Goal: Find contact information: Obtain details needed to contact an individual or organization

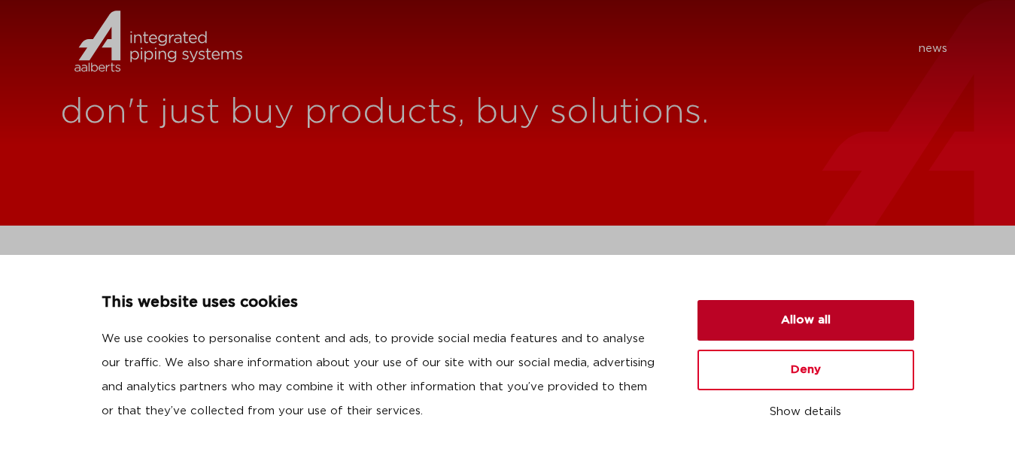
click at [807, 323] on button "Allow all" at bounding box center [805, 320] width 217 height 41
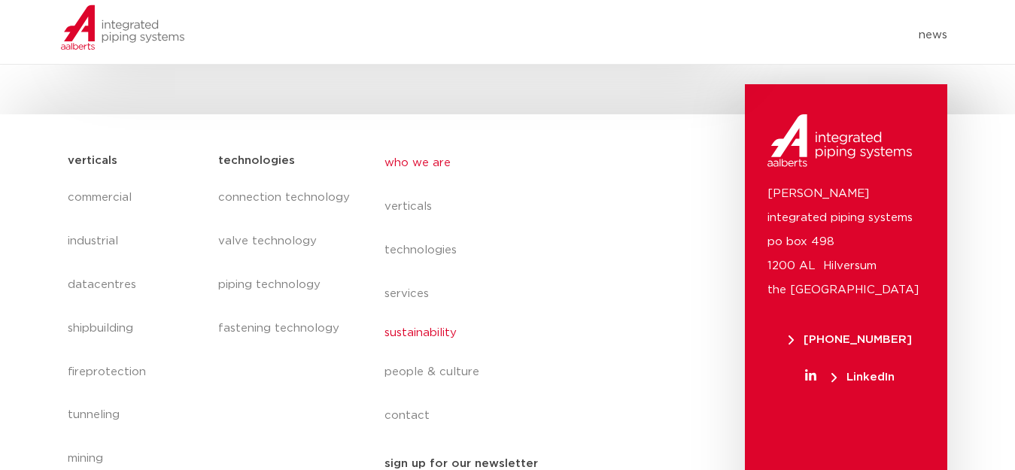
scroll to position [6426, 0]
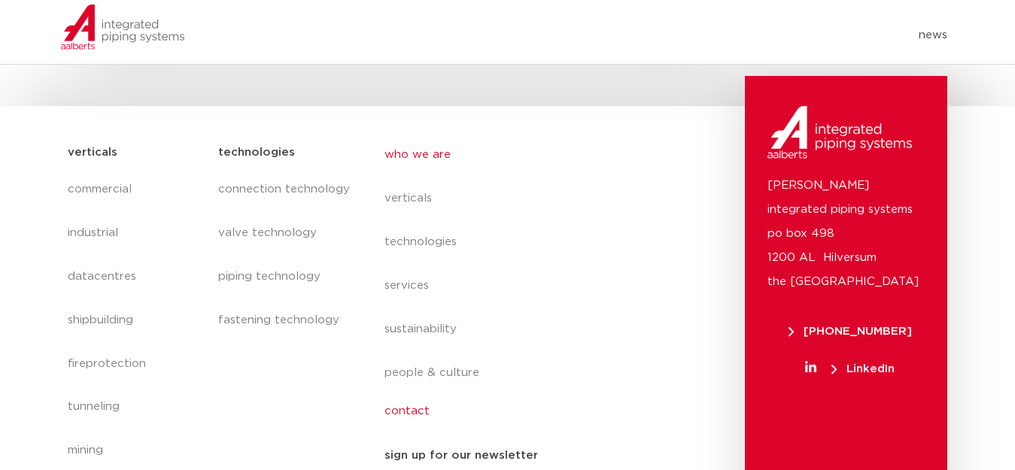
click at [417, 394] on link "contact" at bounding box center [521, 411] width 275 height 35
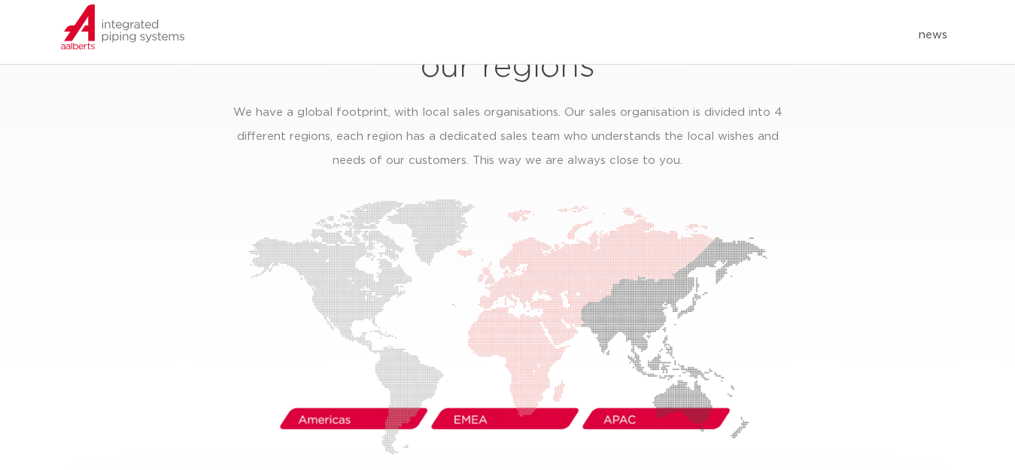
scroll to position [2333, 0]
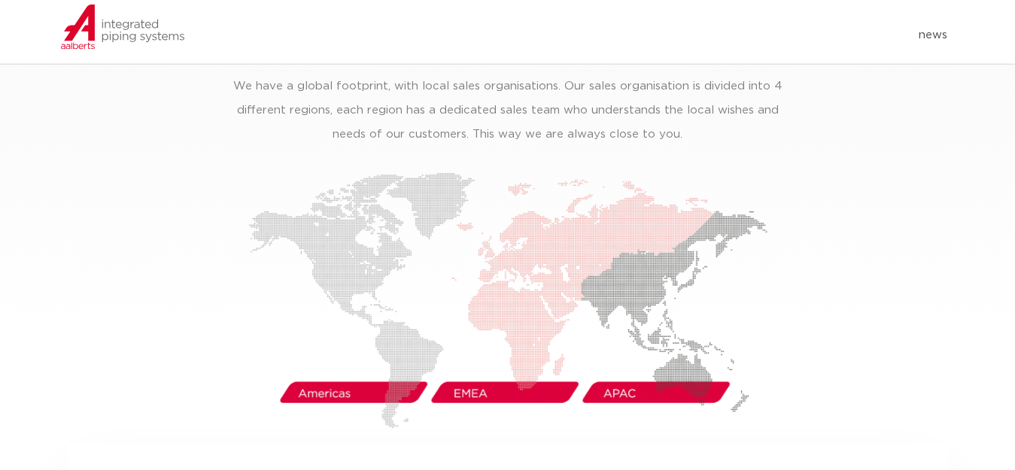
click at [471, 367] on img at bounding box center [507, 300] width 519 height 257
click at [498, 367] on img at bounding box center [507, 300] width 519 height 257
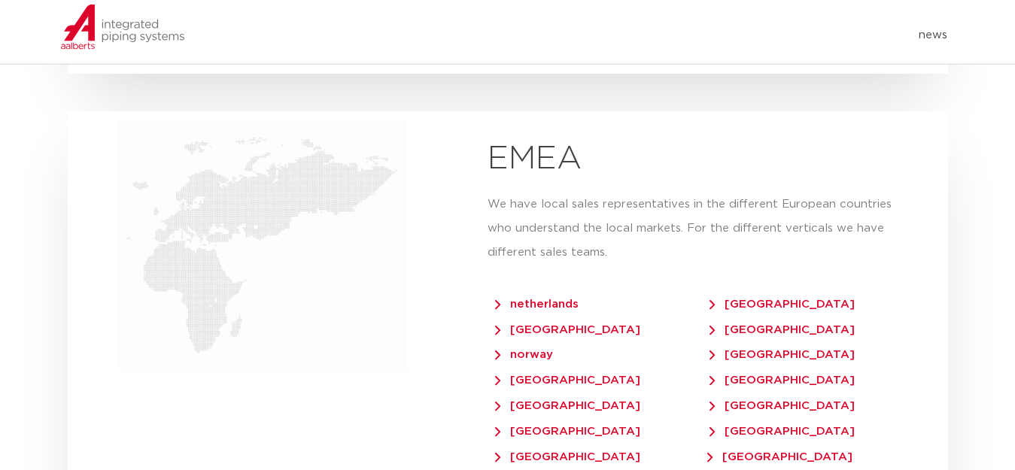
scroll to position [2990, 0]
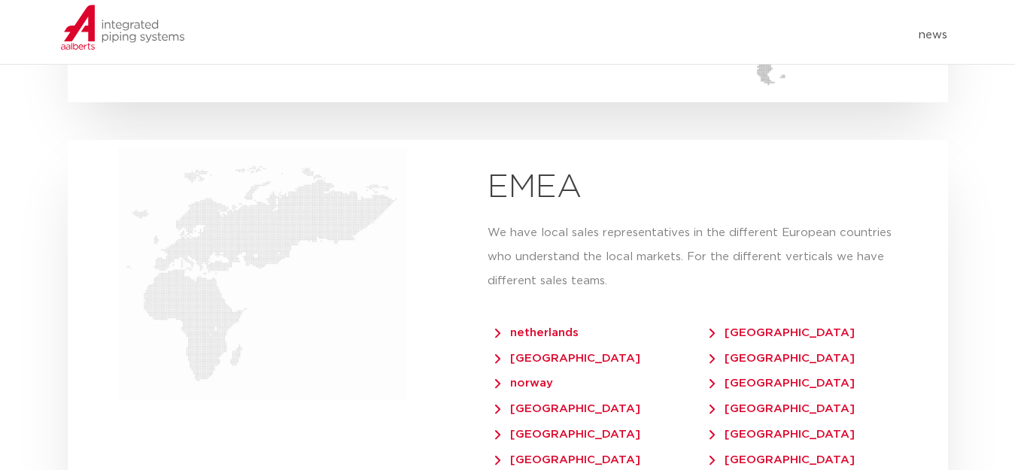
click at [731, 353] on span "germany" at bounding box center [781, 358] width 145 height 11
click at [729, 353] on span "germany" at bounding box center [781, 358] width 145 height 11
